Goal: Information Seeking & Learning: Learn about a topic

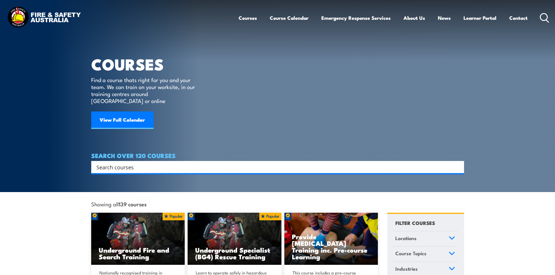
click at [545, 20] on circle at bounding box center [544, 16] width 7 height 7
click at [520, 20] on link "Contact" at bounding box center [518, 17] width 18 height 15
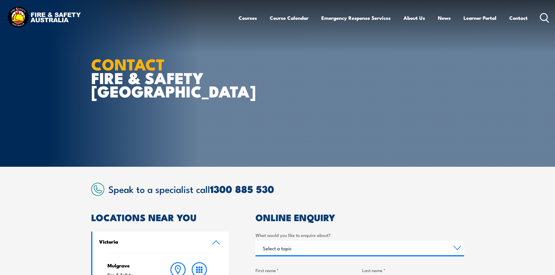
click at [163, 59] on strong "CONTACT" at bounding box center [128, 64] width 74 height 24
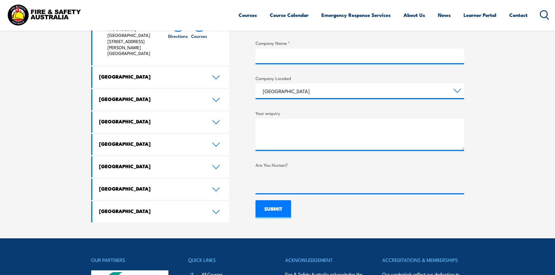
scroll to position [408, 0]
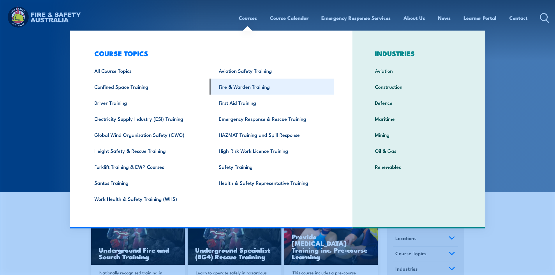
click at [228, 84] on link "Fire & Warden Training" at bounding box center [272, 87] width 124 height 16
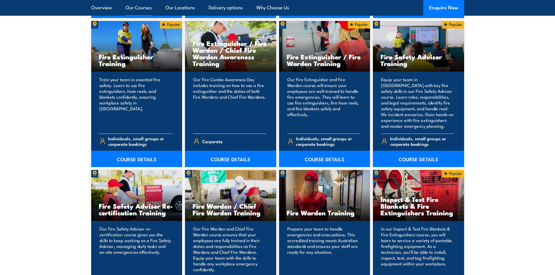
scroll to position [729, 0]
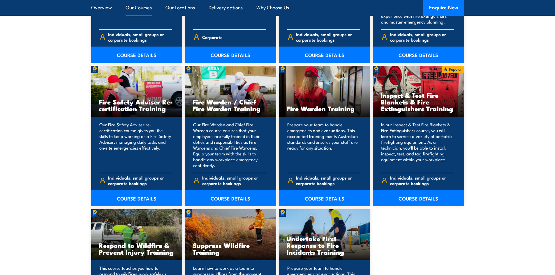
click at [231, 197] on link "COURSE DETAILS" at bounding box center [230, 198] width 91 height 16
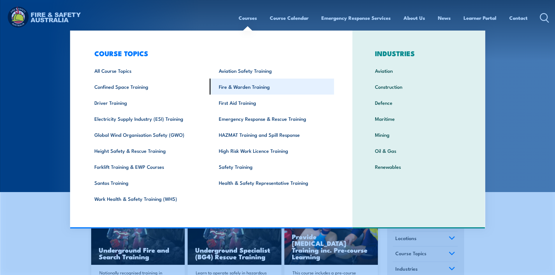
click at [238, 85] on link "Fire & Warden Training" at bounding box center [272, 87] width 124 height 16
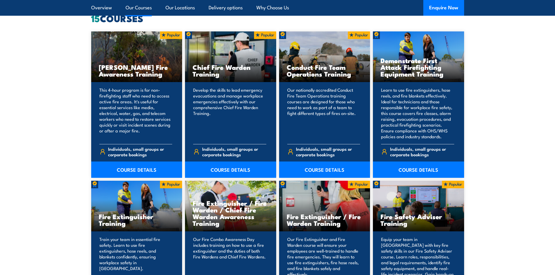
scroll to position [466, 0]
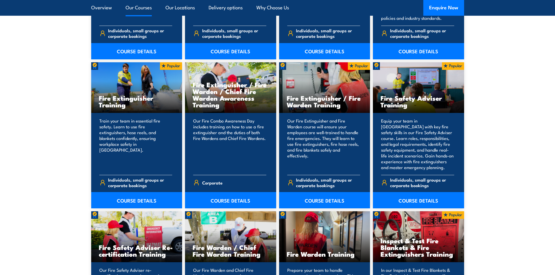
scroll to position [729, 0]
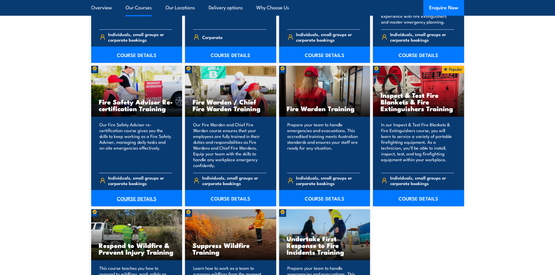
click at [130, 198] on link "COURSE DETAILS" at bounding box center [136, 198] width 91 height 16
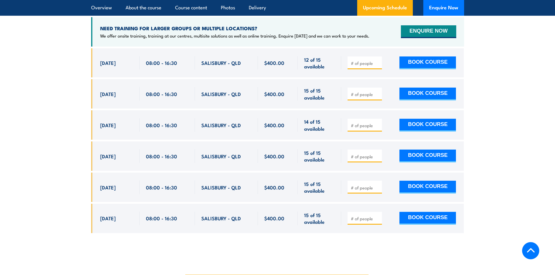
scroll to position [991, 0]
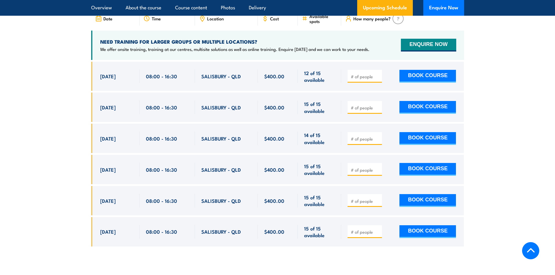
click at [33, 72] on section "UPCOMING SCHEDULE FOR - "Fire Safety Adviser Re-certification Training" [DATE] …" at bounding box center [277, 114] width 555 height 284
